Goal: Find specific page/section: Locate a particular part of the current website

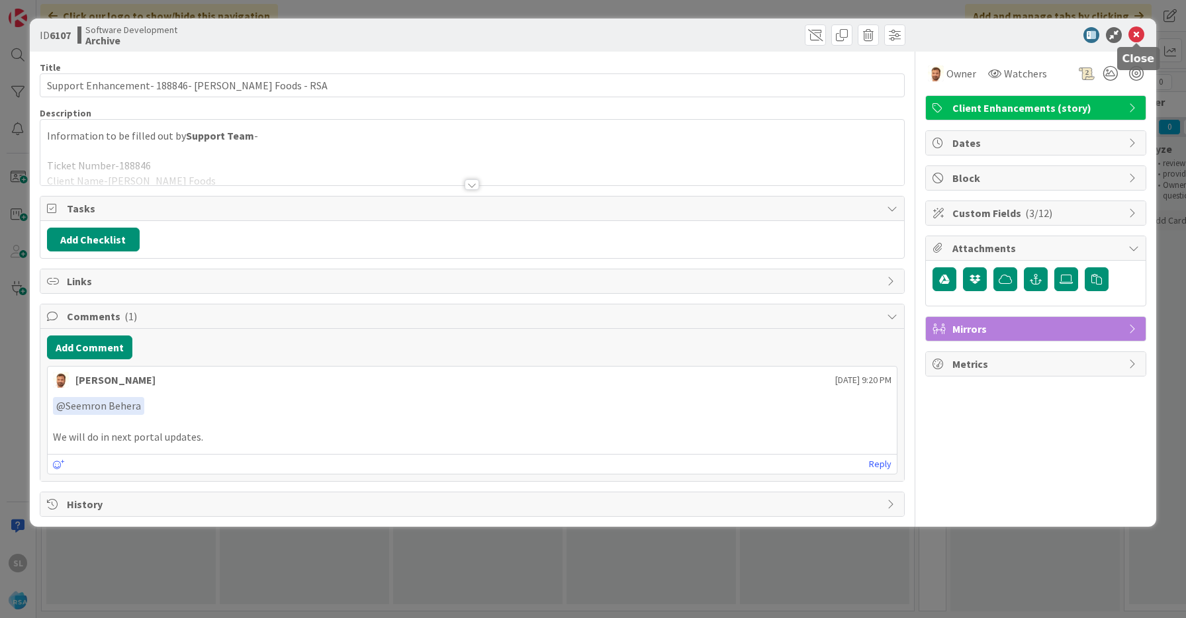
click at [1140, 30] on icon at bounding box center [1137, 35] width 16 height 16
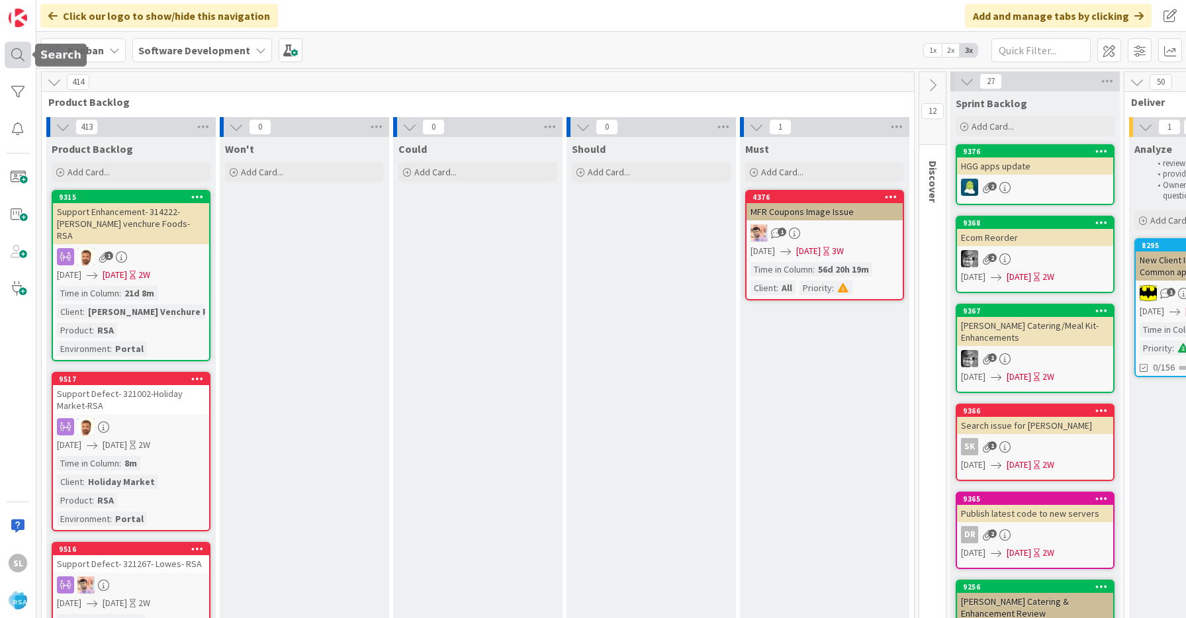
click at [14, 54] on div at bounding box center [18, 55] width 26 height 26
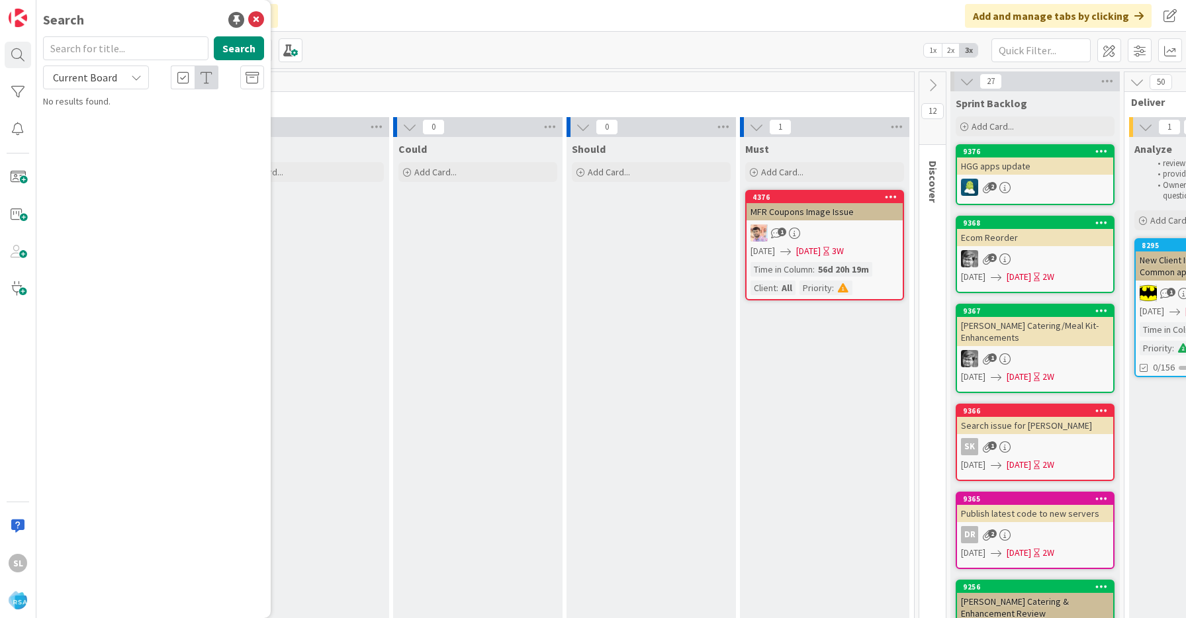
click at [92, 46] on input "text" at bounding box center [125, 48] width 165 height 24
type input "9488"
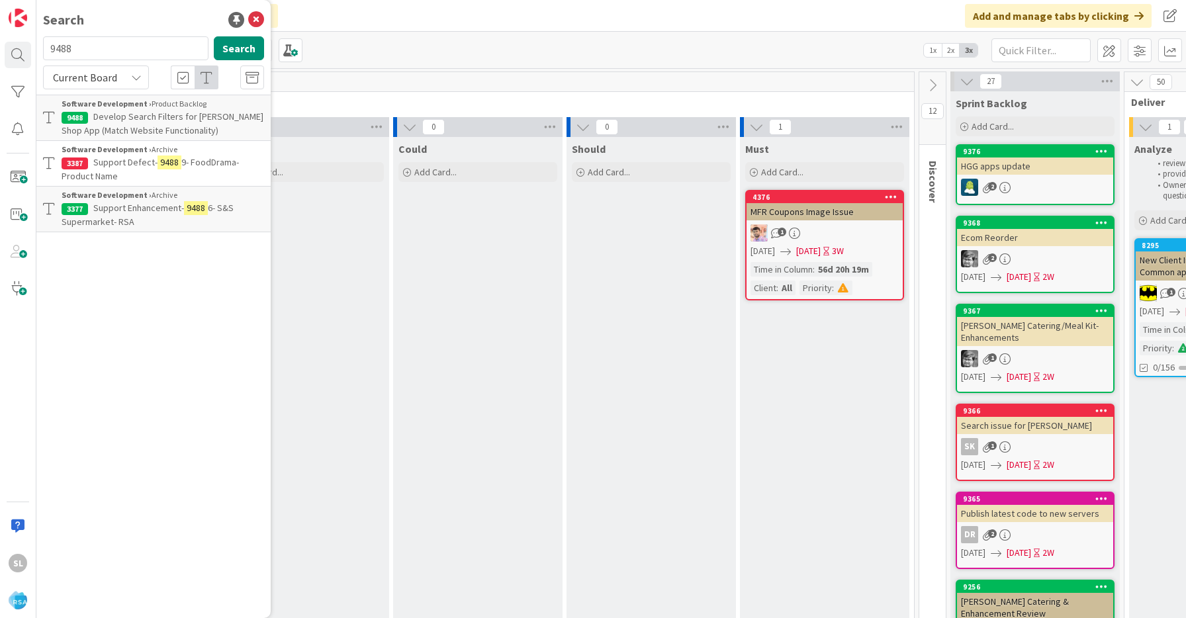
click at [211, 127] on p "Develop Search Filters for Redner’s Shop App (Match Website Functionality)" at bounding box center [163, 124] width 203 height 28
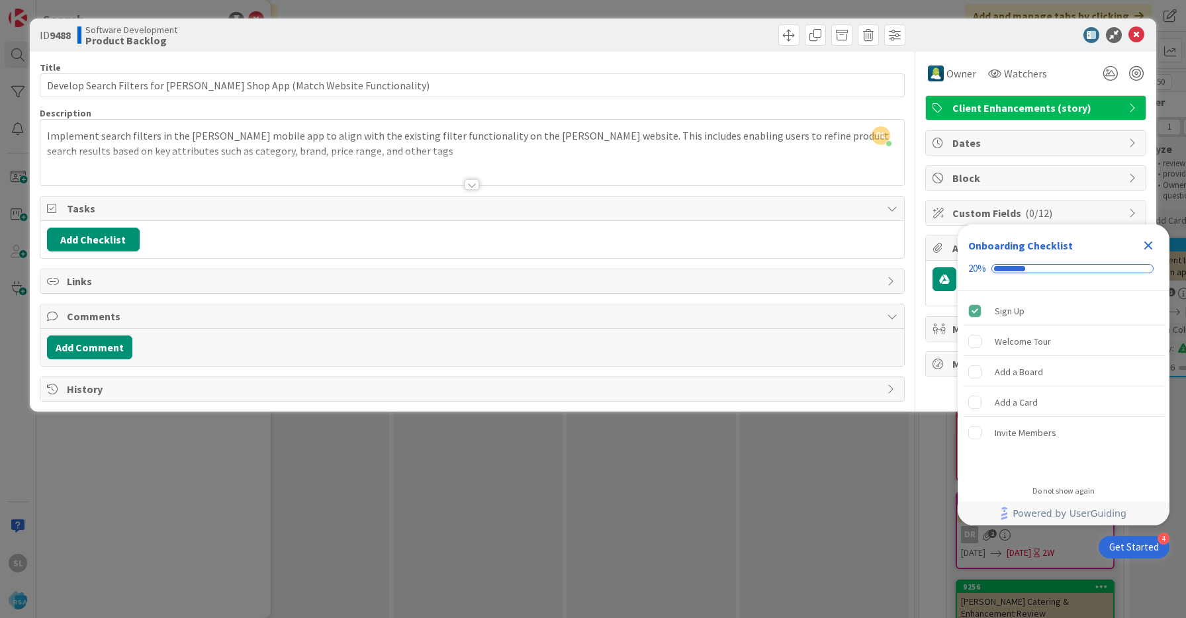
click at [987, 108] on span "Client Enhancements (story)" at bounding box center [1037, 108] width 169 height 16
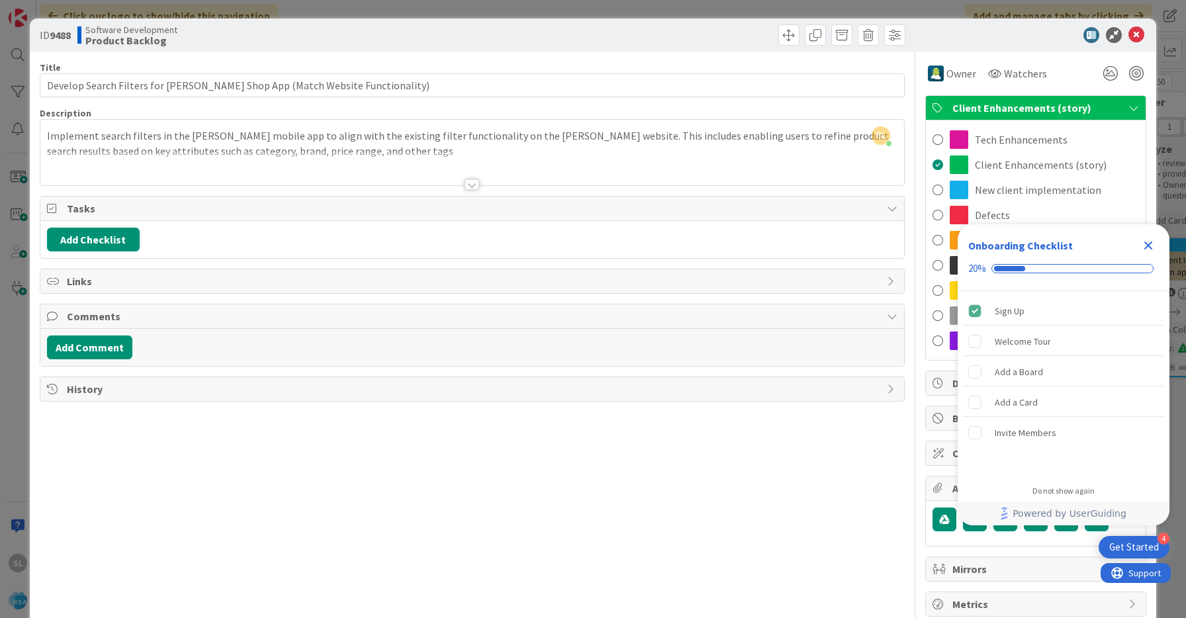
click at [862, 165] on div at bounding box center [472, 169] width 864 height 34
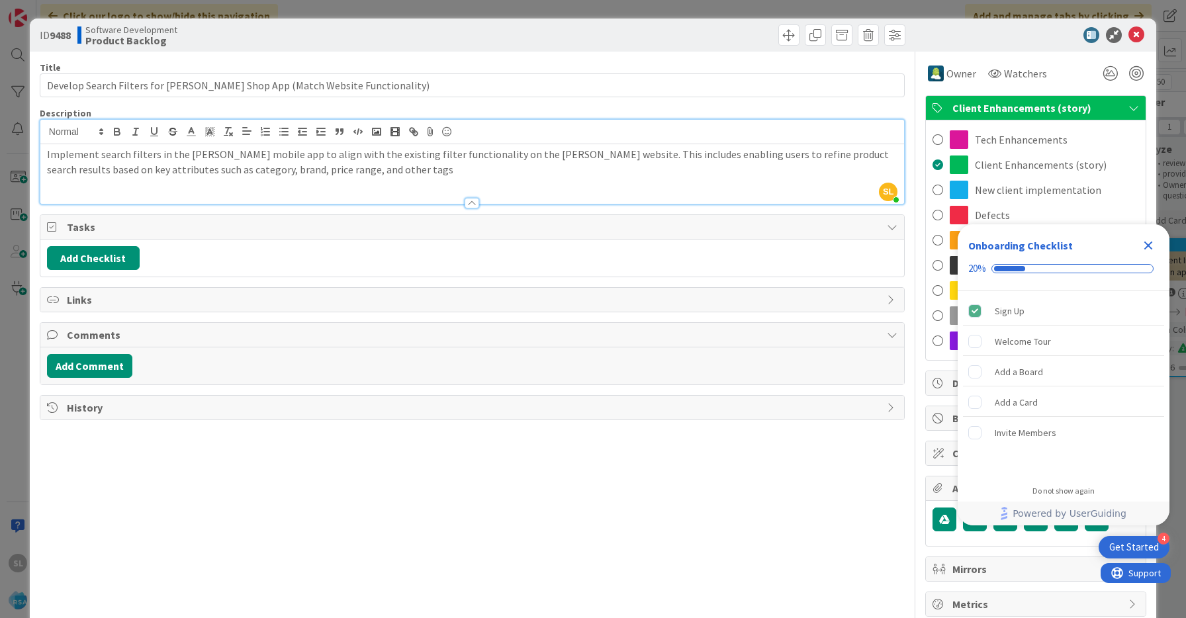
click at [995, 38] on div at bounding box center [1029, 35] width 234 height 16
click at [1152, 245] on icon "Close Checklist" at bounding box center [1149, 246] width 16 height 16
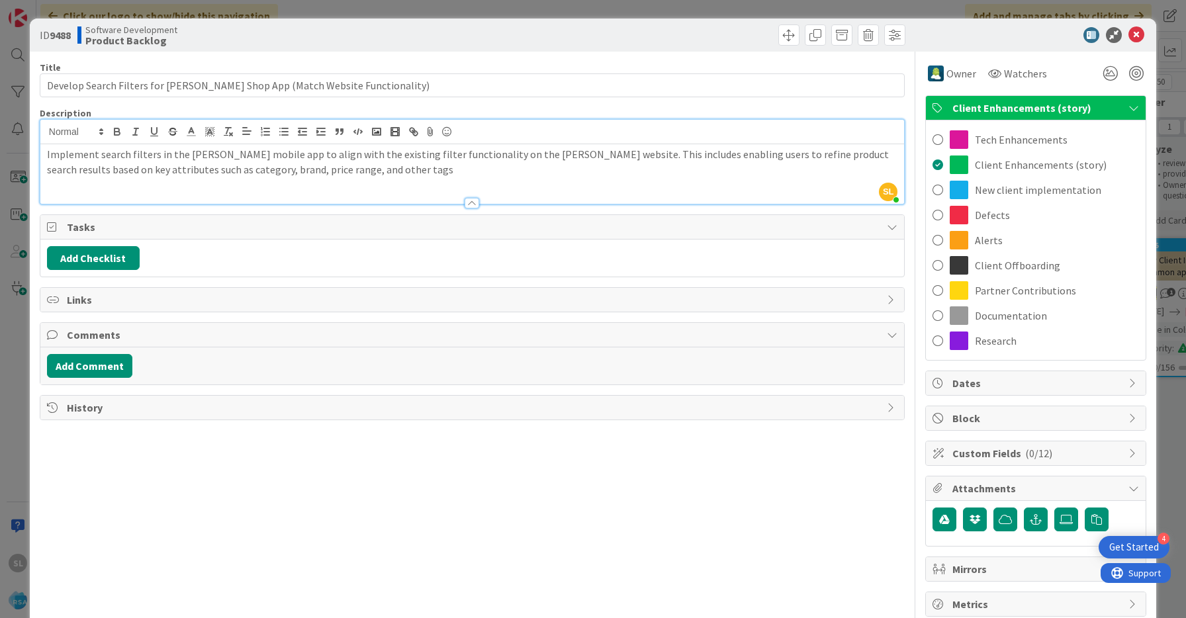
click at [102, 37] on b "Product Backlog" at bounding box center [131, 40] width 92 height 11
click at [1141, 31] on icon at bounding box center [1137, 35] width 16 height 16
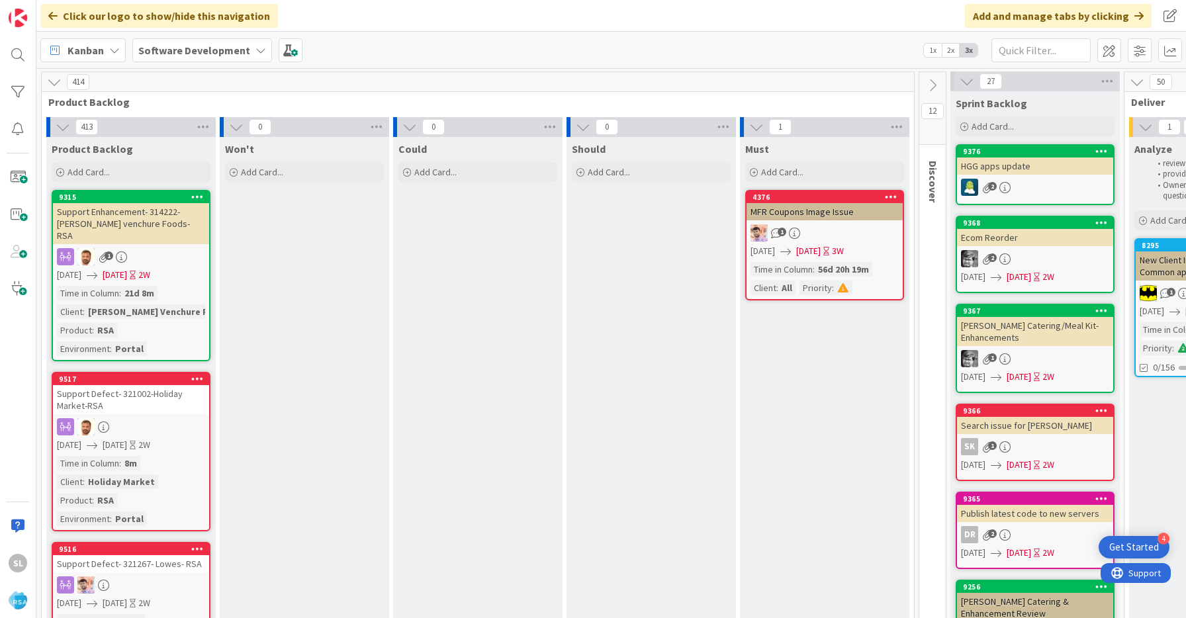
click at [197, 193] on icon at bounding box center [197, 196] width 13 height 9
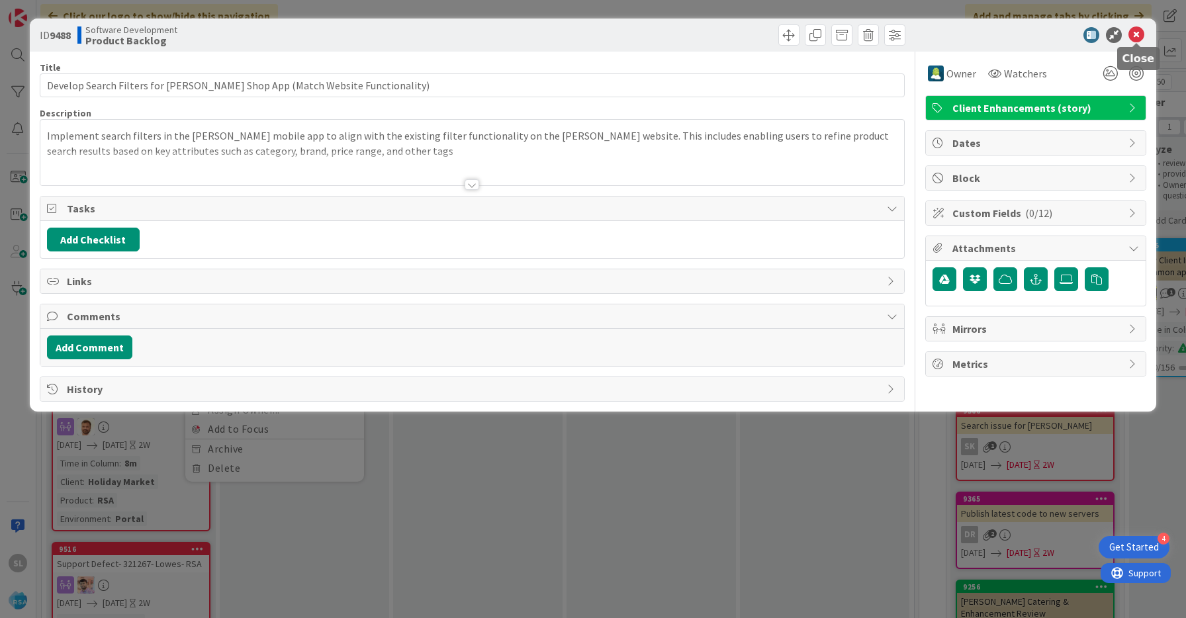
click at [1138, 33] on icon at bounding box center [1137, 35] width 16 height 16
